Goal: Find specific page/section: Find specific page/section

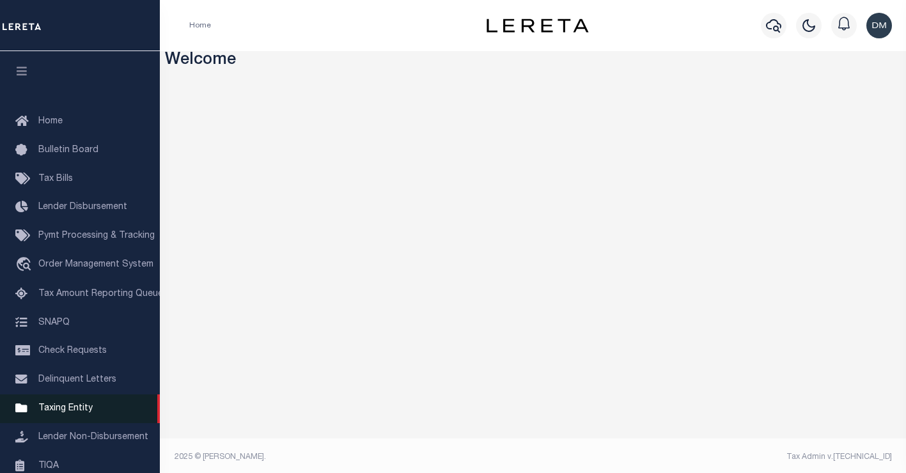
click at [45, 413] on span "Taxing Entity" at bounding box center [65, 408] width 54 height 9
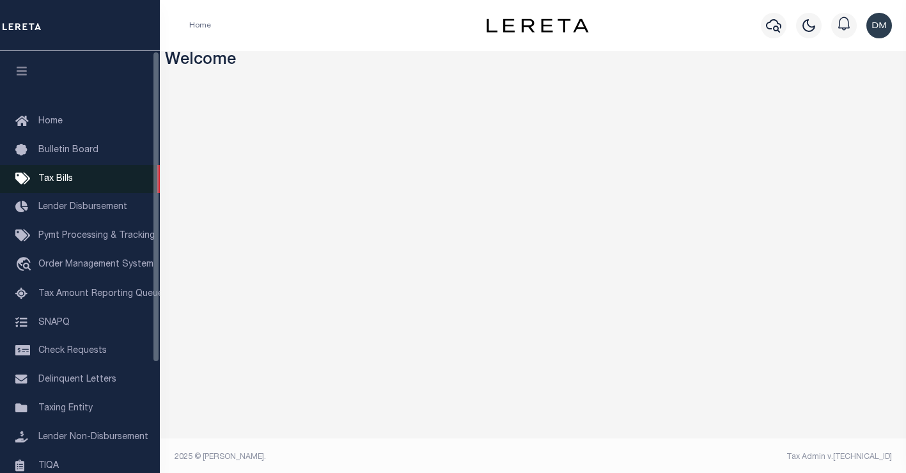
click at [54, 182] on span "Tax Bills" at bounding box center [55, 179] width 35 height 9
